Goal: Task Accomplishment & Management: Complete application form

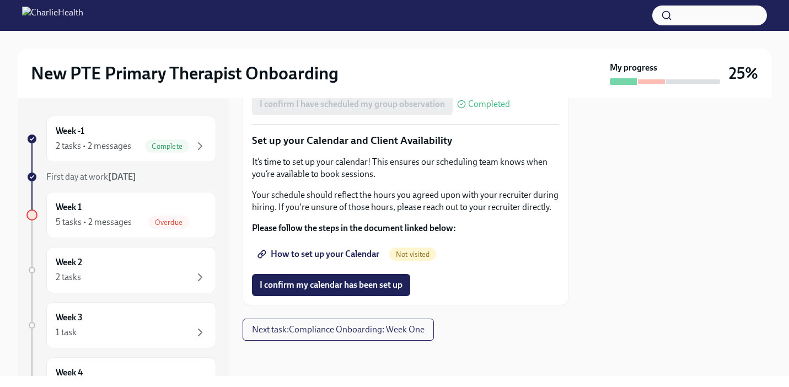
scroll to position [1827, 0]
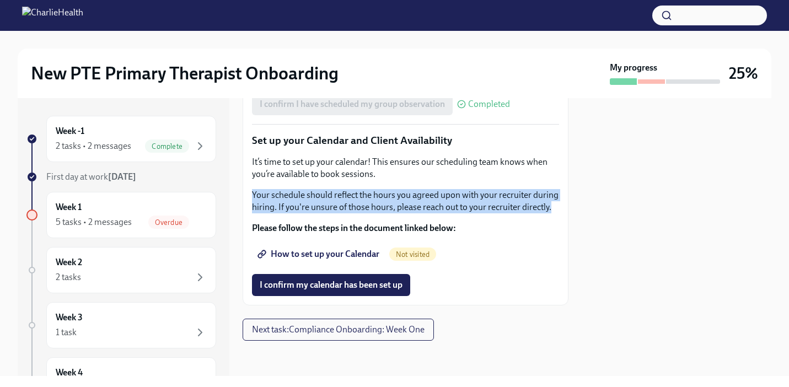
drag, startPoint x: 252, startPoint y: 194, endPoint x: 330, endPoint y: 218, distance: 80.7
click at [330, 218] on div "It’s time to set up your calendar! This ensures our scheduling team knows when …" at bounding box center [405, 195] width 307 height 78
click at [384, 212] on p "Your schedule should reflect the hours you agreed upon with your recruiter duri…" at bounding box center [405, 201] width 307 height 24
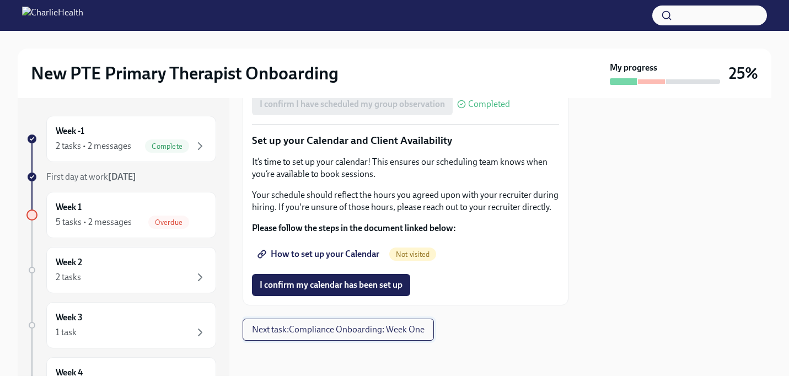
click at [315, 331] on span "Next task : Compliance Onboarding: Week One" at bounding box center [338, 329] width 173 height 11
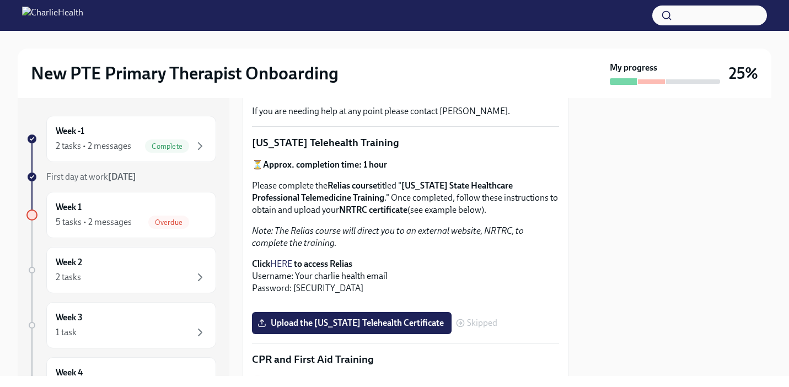
scroll to position [267, 0]
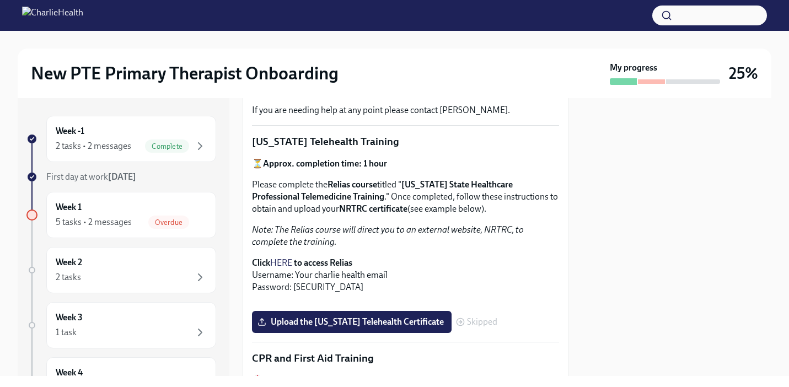
click at [284, 261] on link "HERE" at bounding box center [281, 262] width 22 height 10
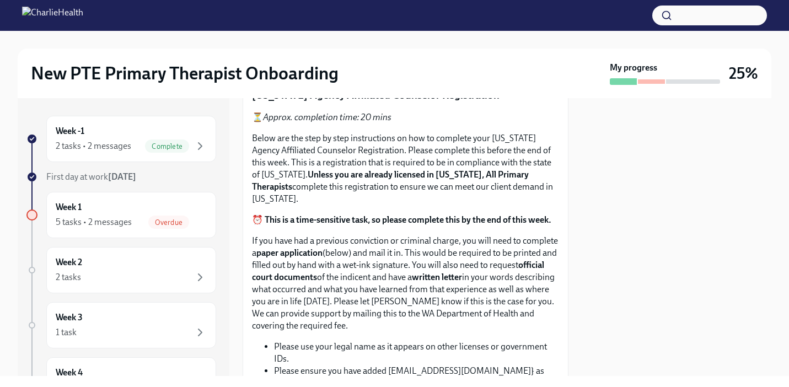
scroll to position [670, 0]
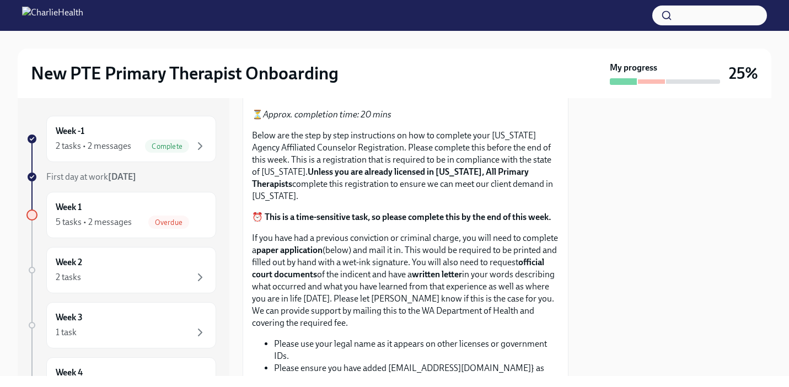
click at [0, 0] on input "Upload the [US_STATE] Telehealth Certificate" at bounding box center [0, 0] width 0 height 0
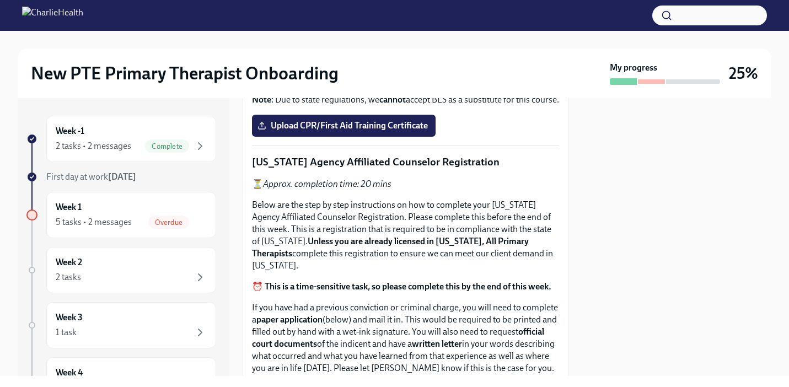
scroll to position [604, 0]
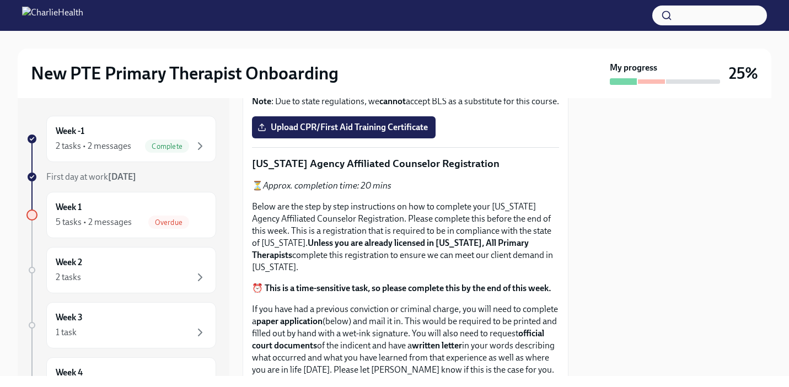
click at [326, 52] on strong "Access your CPR & First Aid training HERE" at bounding box center [344, 47] width 162 height 10
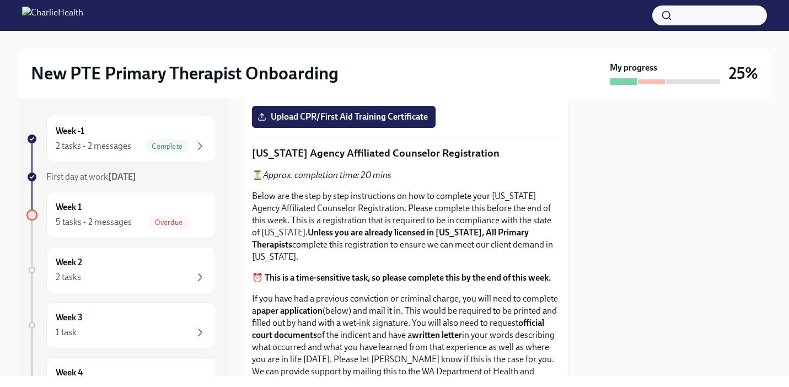
scroll to position [648, 0]
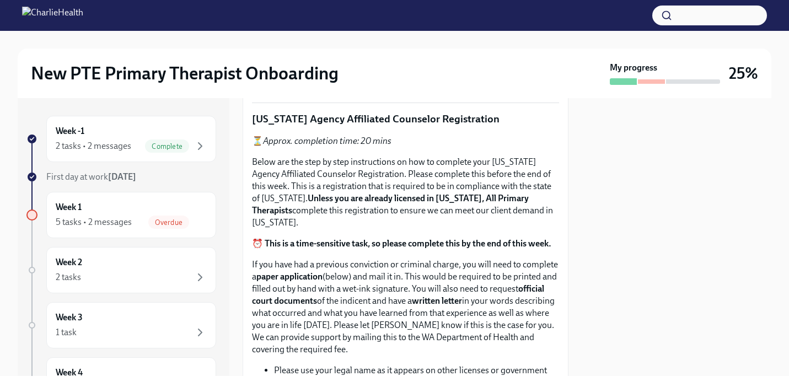
click at [377, 88] on span "Upload CPR/First Aid Training Certificate" at bounding box center [344, 82] width 168 height 11
click at [0, 0] on input "Upload CPR/First Aid Training Certificate" at bounding box center [0, 0] width 0 height 0
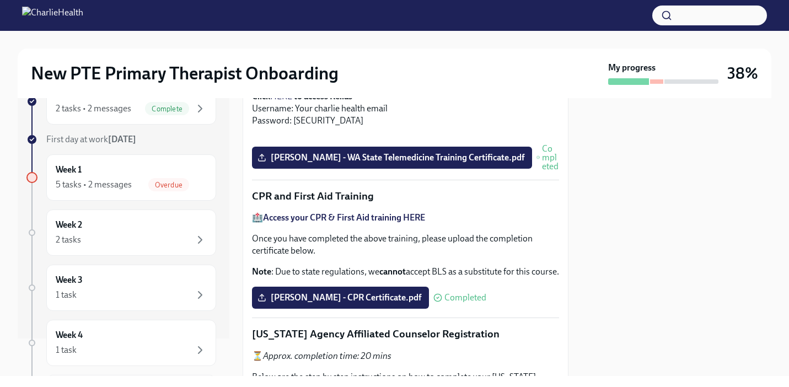
scroll to position [0, 0]
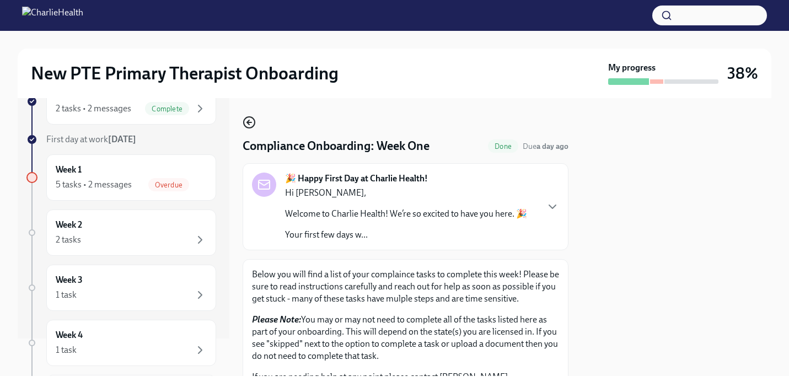
click at [247, 123] on icon "button" at bounding box center [248, 122] width 2 height 4
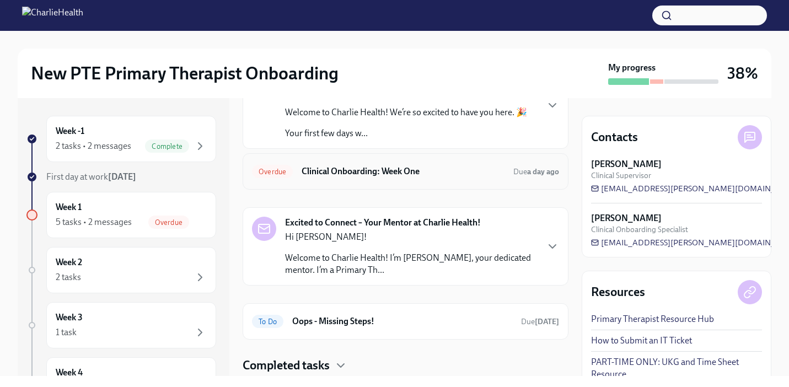
scroll to position [105, 0]
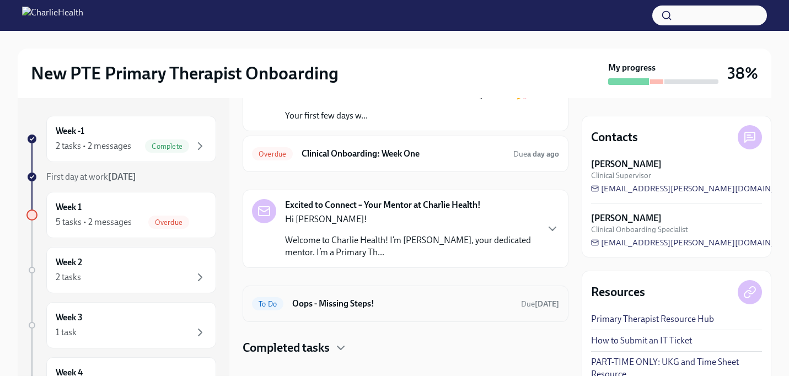
click at [434, 304] on h6 "Oops - Missing Steps!" at bounding box center [402, 304] width 220 height 12
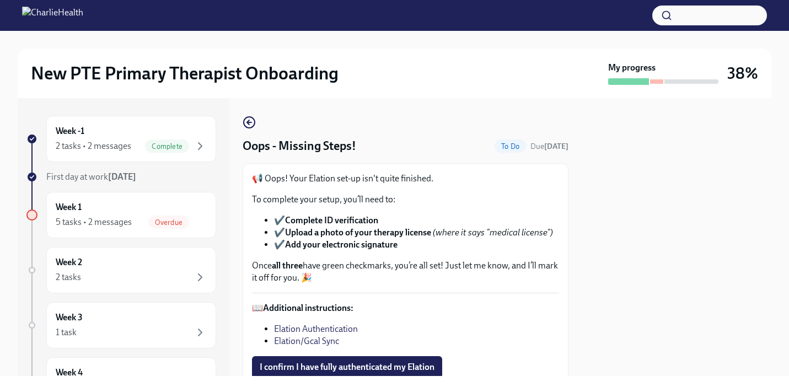
scroll to position [11, 0]
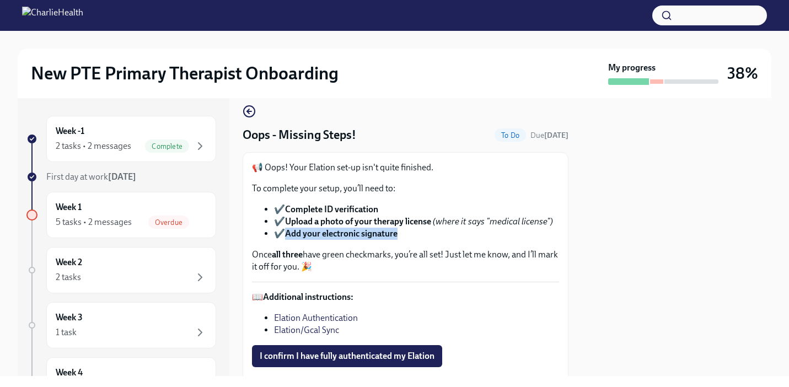
drag, startPoint x: 285, startPoint y: 233, endPoint x: 406, endPoint y: 236, distance: 120.7
click at [406, 236] on li "✔️ Add your electronic signature" at bounding box center [416, 234] width 285 height 12
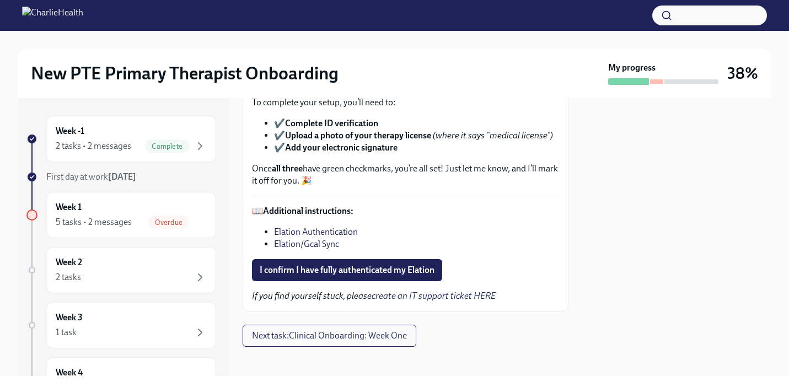
scroll to position [103, 0]
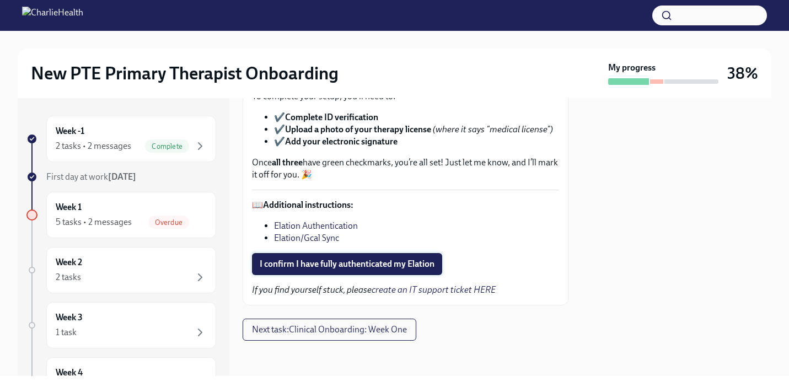
click at [361, 263] on span "I confirm I have fully authenticated my Elation" at bounding box center [347, 263] width 175 height 11
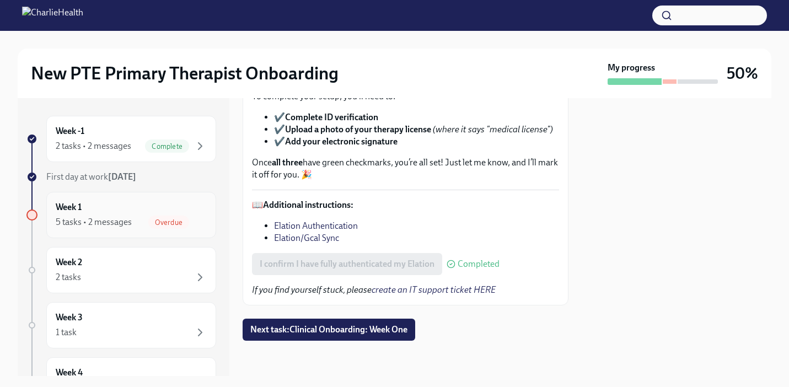
click at [120, 208] on div "Week 1 5 tasks • 2 messages Overdue" at bounding box center [131, 215] width 151 height 28
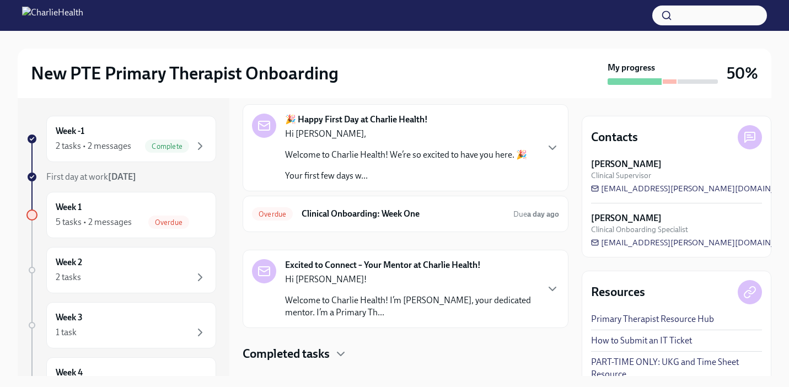
scroll to position [36, 0]
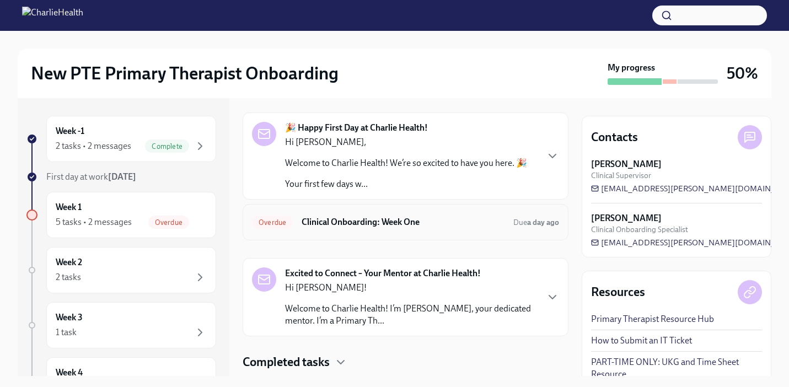
click at [399, 208] on div "Overdue Clinical Onboarding: Week One Due a day ago" at bounding box center [406, 222] width 326 height 36
click at [412, 166] on p "Welcome to Charlie Health! We’re so excited to have you here. 🎉" at bounding box center [406, 163] width 242 height 12
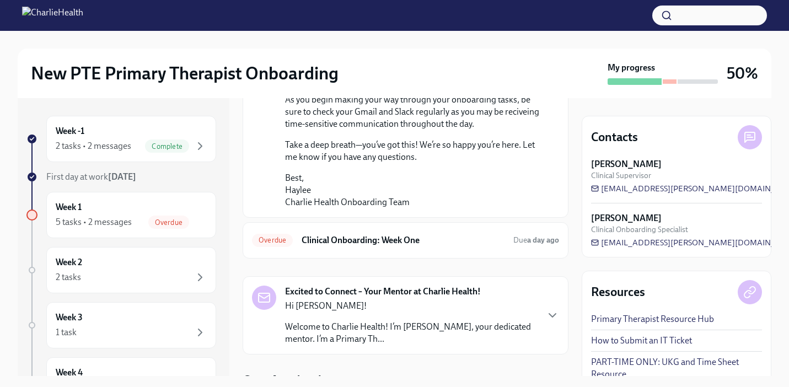
scroll to position [923, 0]
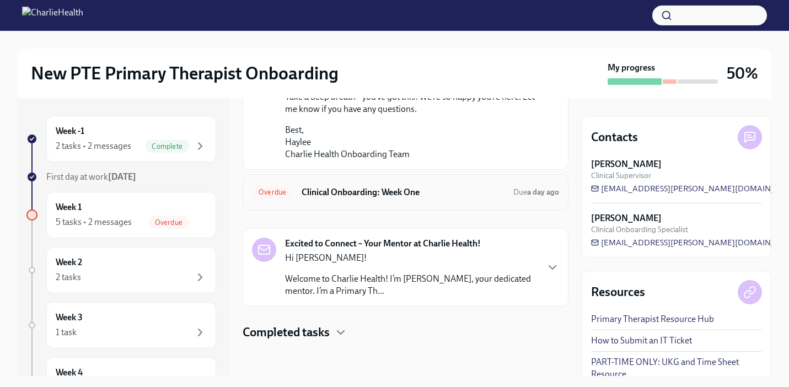
click at [445, 195] on h6 "Clinical Onboarding: Week One" at bounding box center [402, 192] width 203 height 12
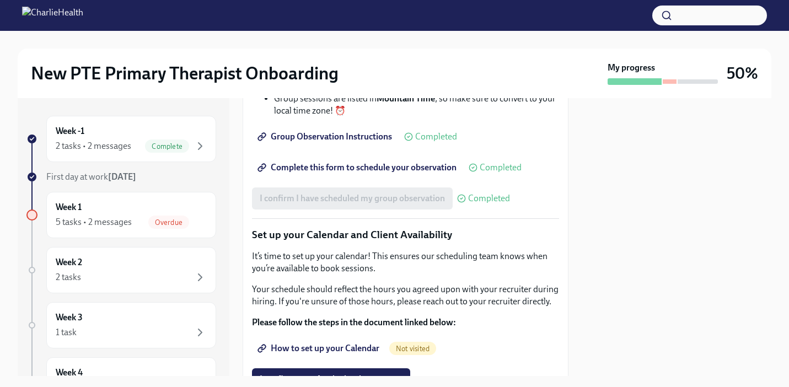
scroll to position [1792, 0]
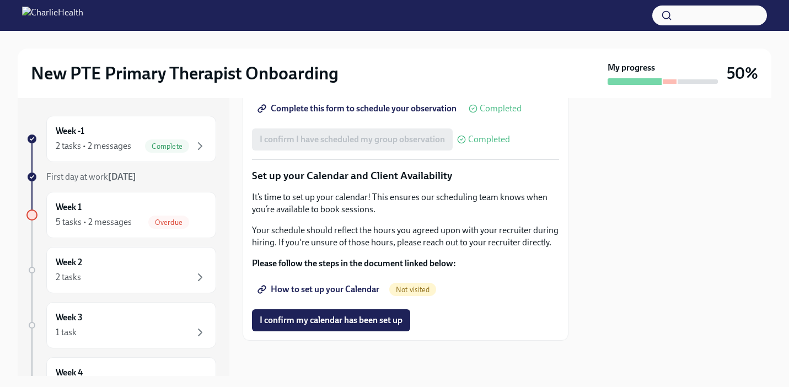
click at [342, 288] on span "How to set up your Calendar" at bounding box center [320, 289] width 120 height 11
click at [111, 226] on div "5 tasks • 2 messages" at bounding box center [94, 222] width 76 height 12
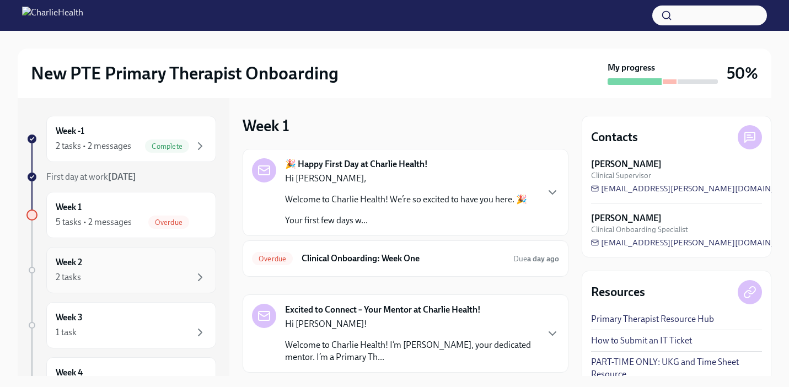
click at [123, 279] on div "2 tasks" at bounding box center [131, 277] width 151 height 13
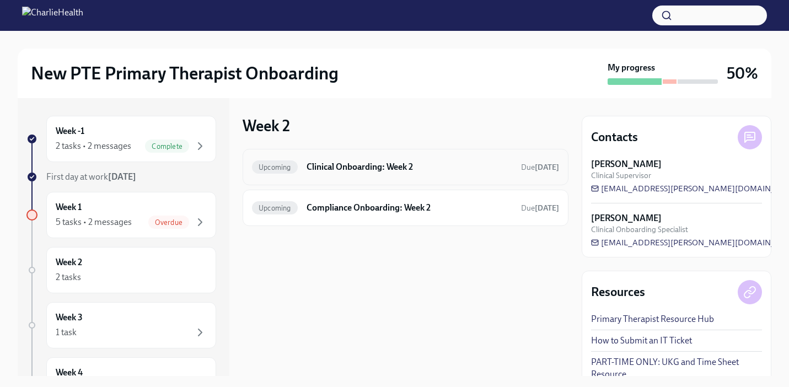
click at [359, 166] on h6 "Clinical Onboarding: Week 2" at bounding box center [409, 167] width 206 height 12
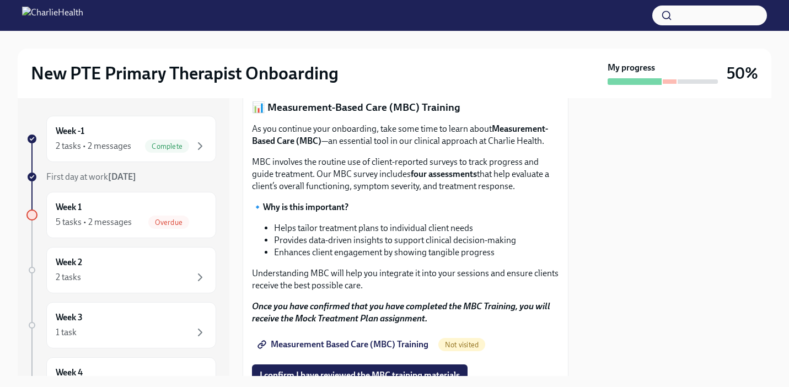
scroll to position [484, 0]
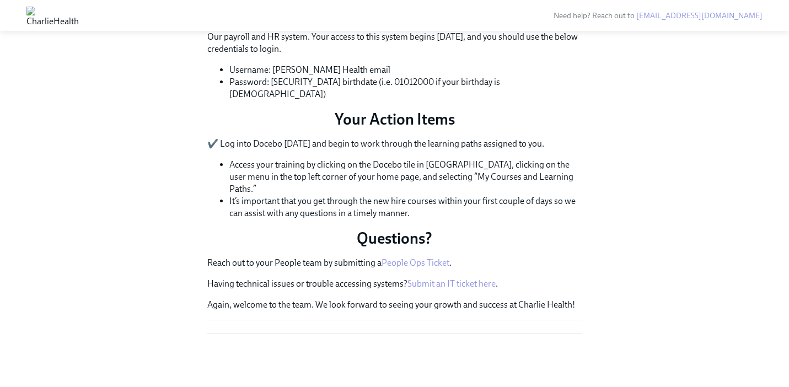
scroll to position [455, 0]
